Goal: Transaction & Acquisition: Purchase product/service

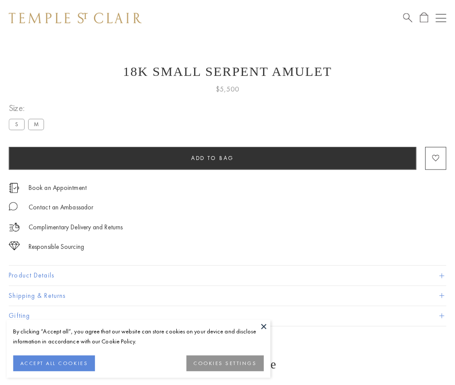
scroll to position [35, 0]
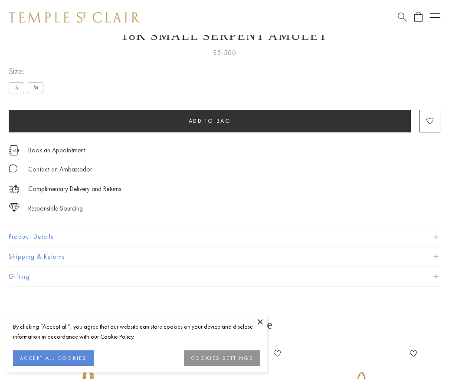
click at [210, 121] on span "Add to bag" at bounding box center [210, 120] width 43 height 7
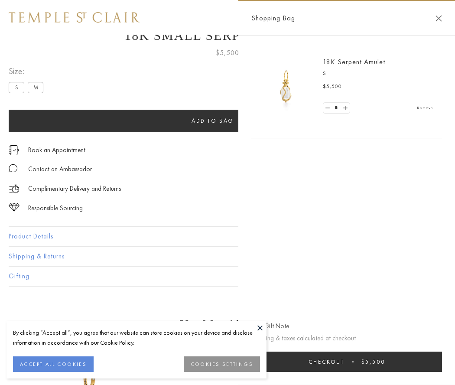
click at [363, 362] on button "Checkout $5,500" at bounding box center [347, 362] width 191 height 20
